Goal: Communication & Community: Ask a question

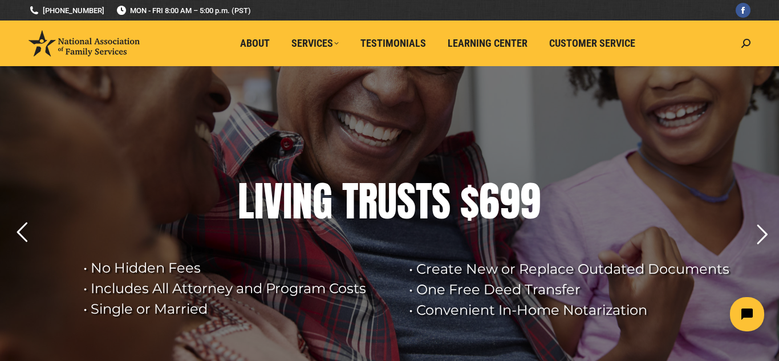
scroll to position [6, 0]
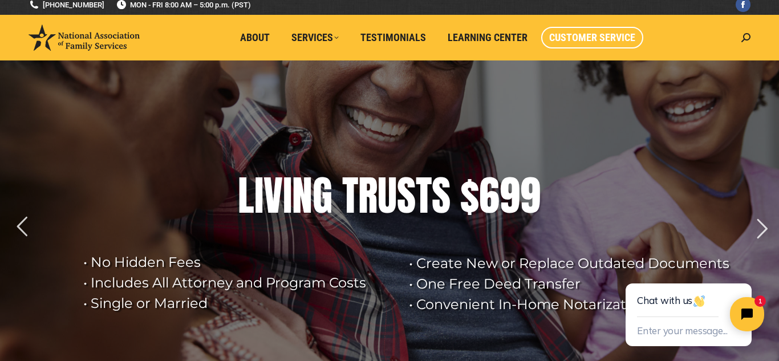
click at [594, 41] on span "Customer Service" at bounding box center [592, 37] width 86 height 13
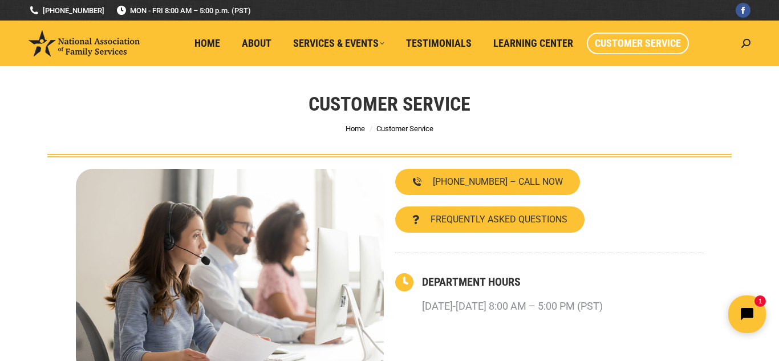
click at [748, 314] on icon "Open chat widget" at bounding box center [754, 315] width 18 height 18
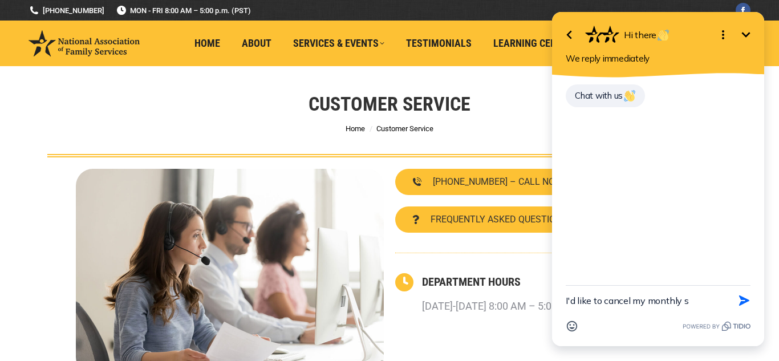
click at [768, 319] on html "Go back Hi there Minimize Open options We reply immediately Chat with us I'd li…" at bounding box center [658, 180] width 242 height 361
click at [707, 303] on textarea "I'd like to cancel my monthly s" at bounding box center [644, 301] width 156 height 30
type textarea "I'd like to cancel my monthly subscription"
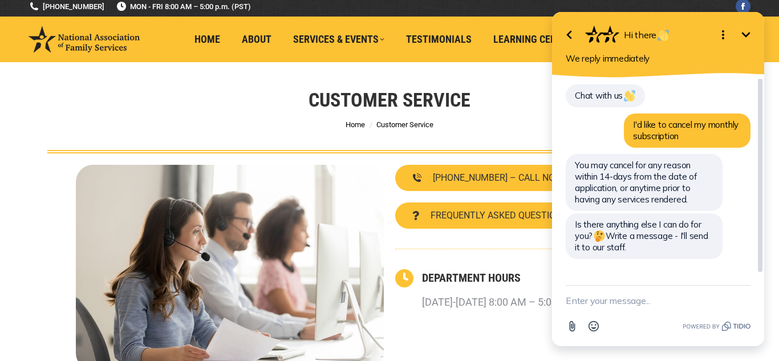
scroll to position [6, 0]
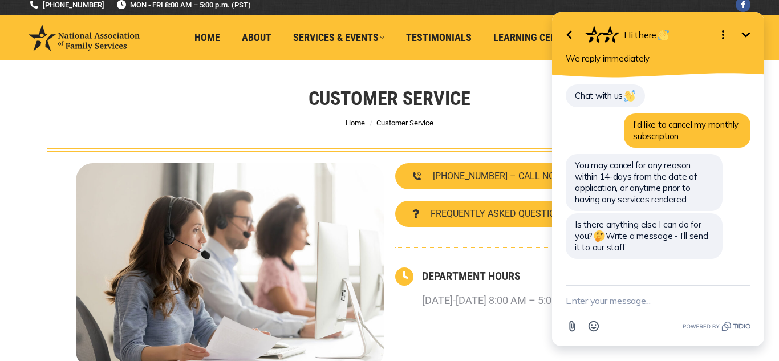
click at [644, 305] on textarea "New message" at bounding box center [658, 301] width 185 height 30
click at [644, 305] on textarea "nt the k" at bounding box center [644, 301] width 156 height 30
type textarea "n"
type textarea "not living trust"
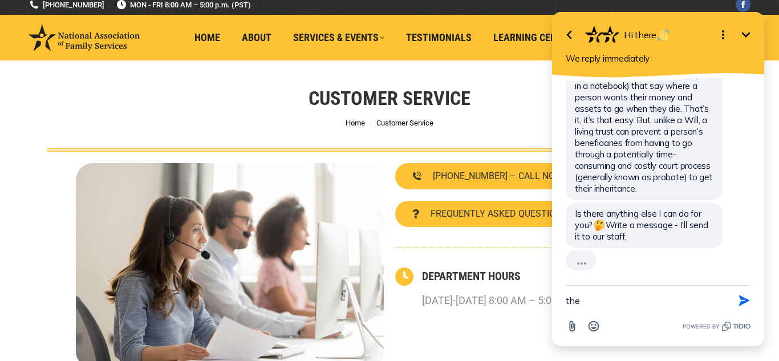
scroll to position [220, 0]
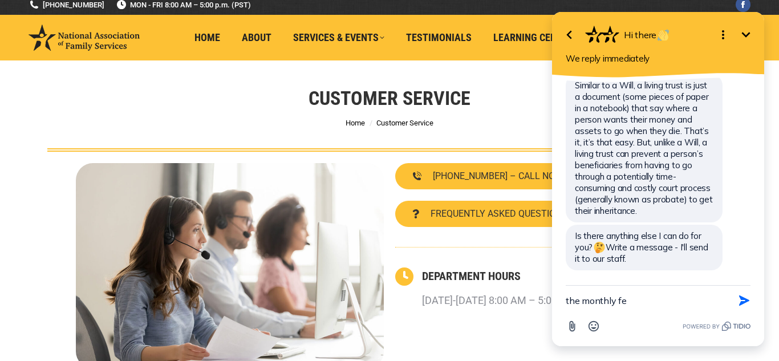
type textarea "the monthly fee"
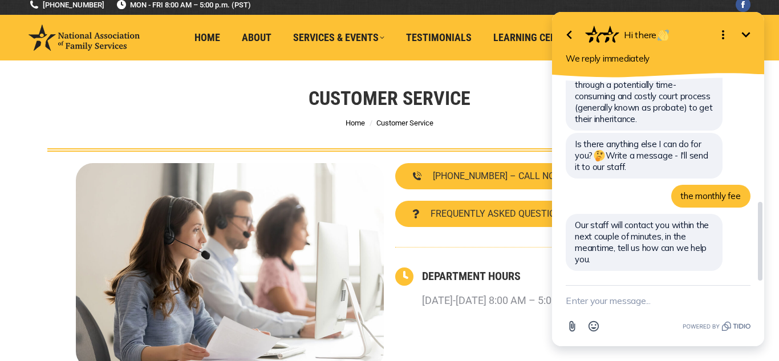
scroll to position [313, 0]
click at [226, 130] on div "Customer Service You are here: Home Customer Service" at bounding box center [390, 105] width 742 height 91
